Goal: Find specific page/section

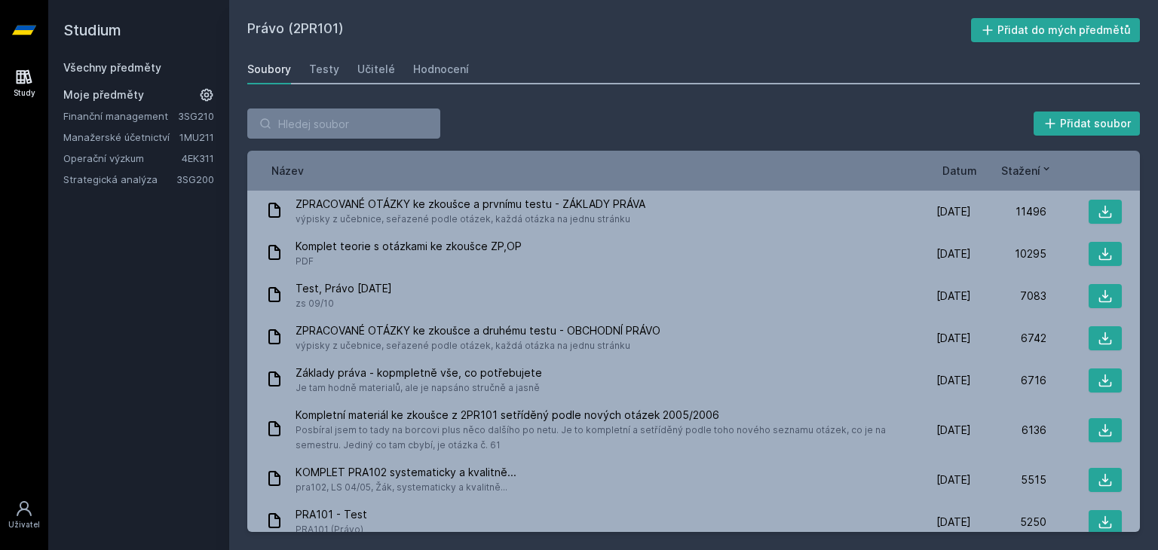
click at [143, 111] on link "Finanční management" at bounding box center [120, 116] width 115 height 15
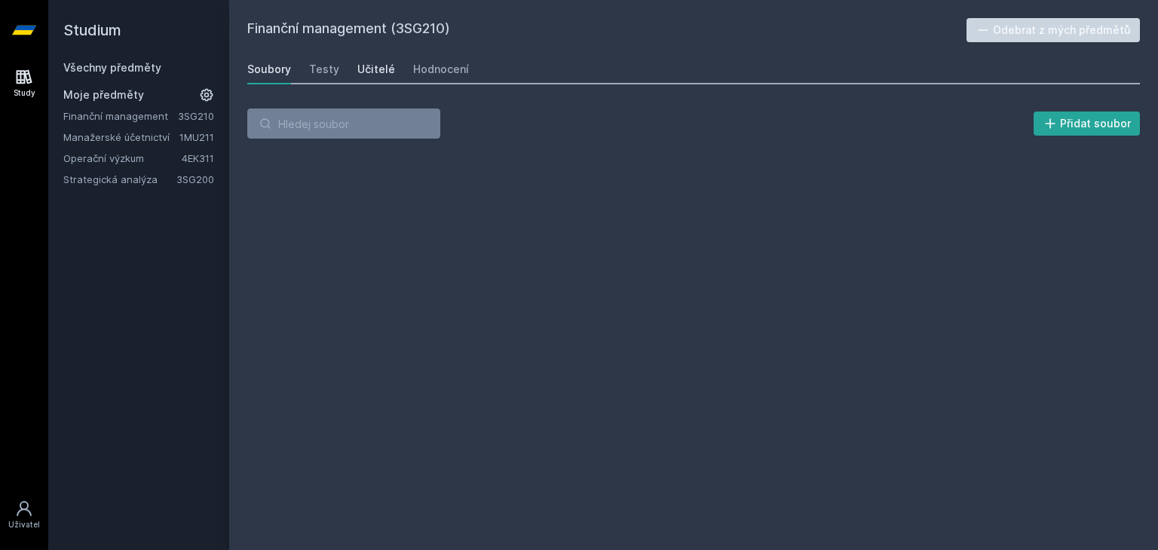
click at [375, 76] on div "Učitelé" at bounding box center [376, 69] width 38 height 15
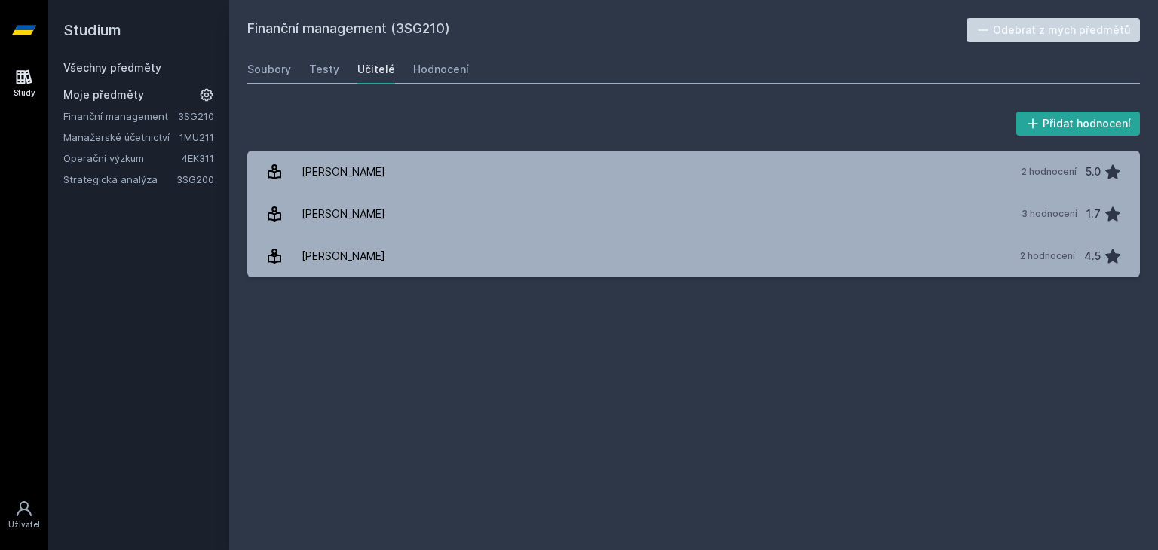
click at [109, 61] on link "Všechny předměty" at bounding box center [112, 67] width 98 height 13
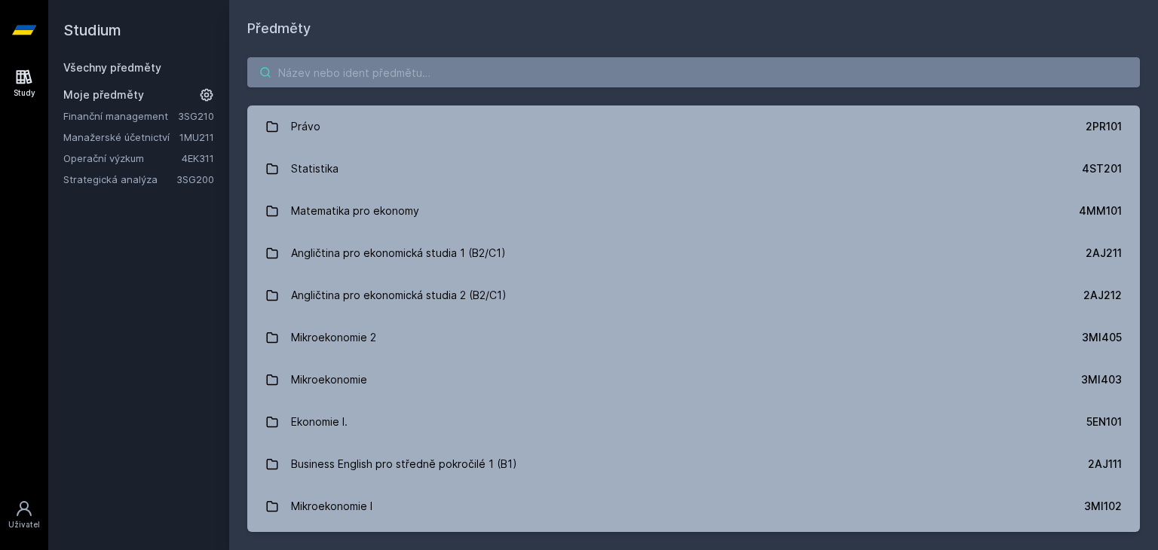
click at [420, 79] on input "search" at bounding box center [693, 72] width 893 height 30
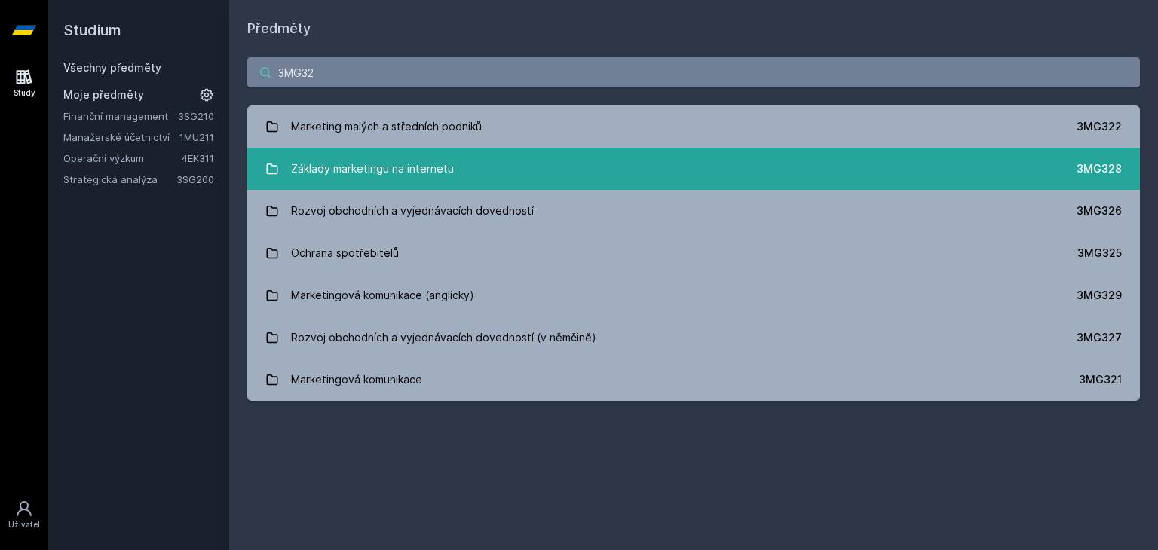
type input "3MG32"
click at [356, 174] on div "Základy marketingu na internetu" at bounding box center [372, 169] width 163 height 30
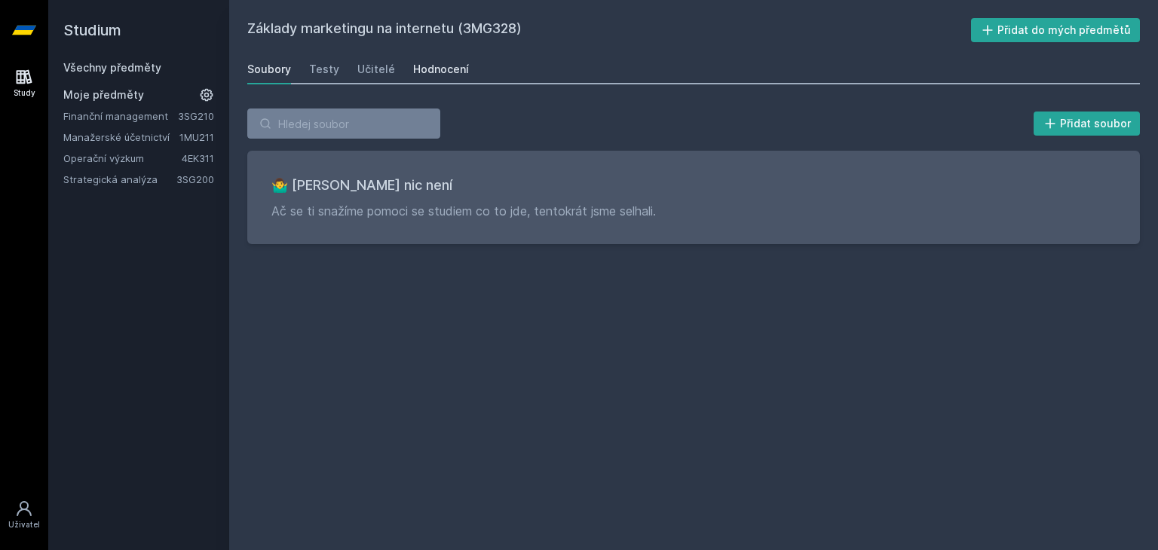
click at [419, 62] on div "Hodnocení" at bounding box center [441, 69] width 56 height 15
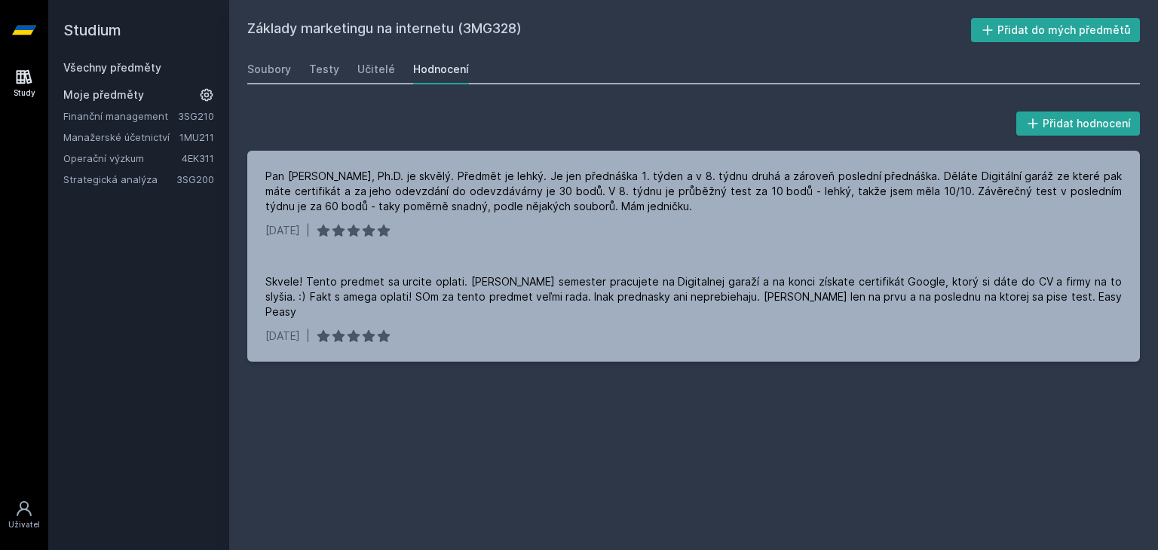
click at [98, 63] on link "Všechny předměty" at bounding box center [112, 67] width 98 height 13
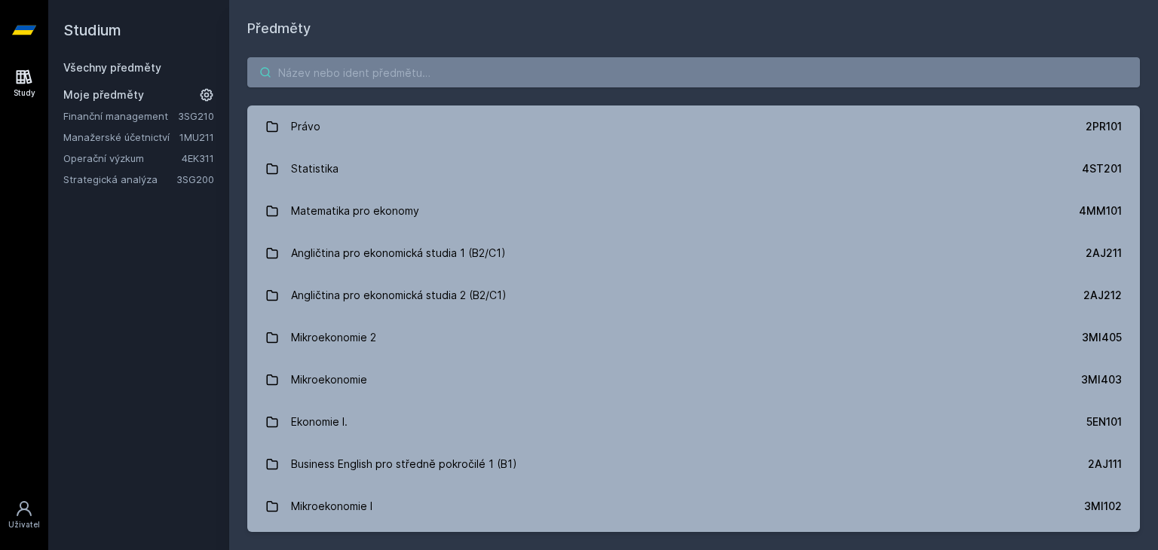
click at [333, 72] on input "search" at bounding box center [693, 72] width 893 height 30
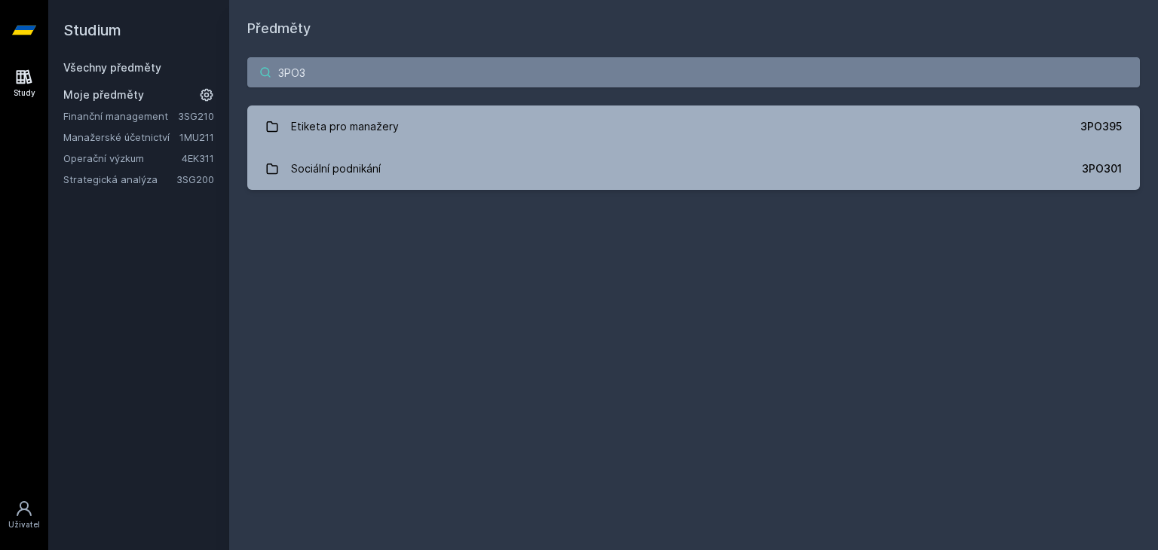
type input "3PO3"
